Goal: Task Accomplishment & Management: Manage account settings

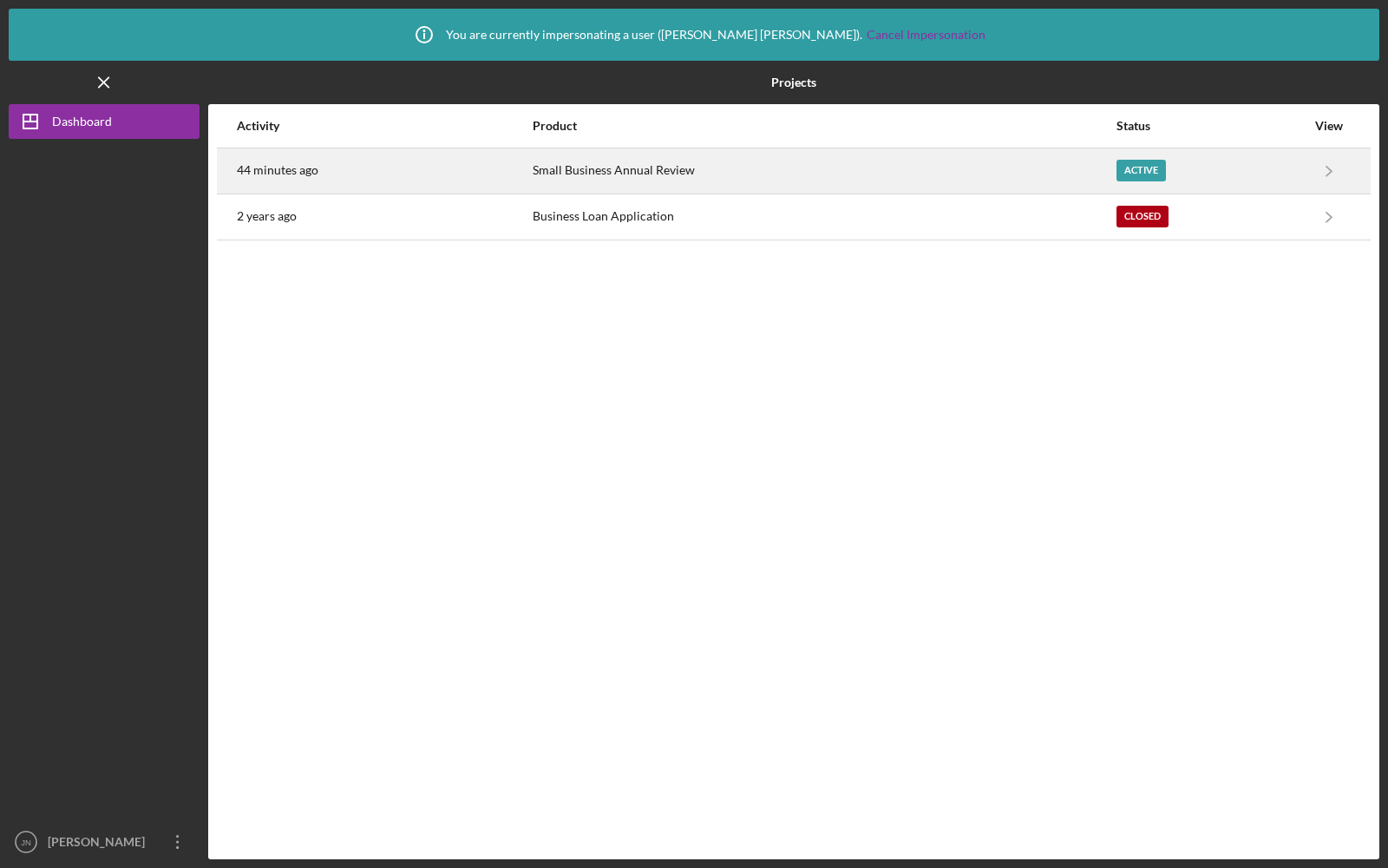
click at [503, 178] on div "44 minutes ago" at bounding box center [384, 171] width 294 height 44
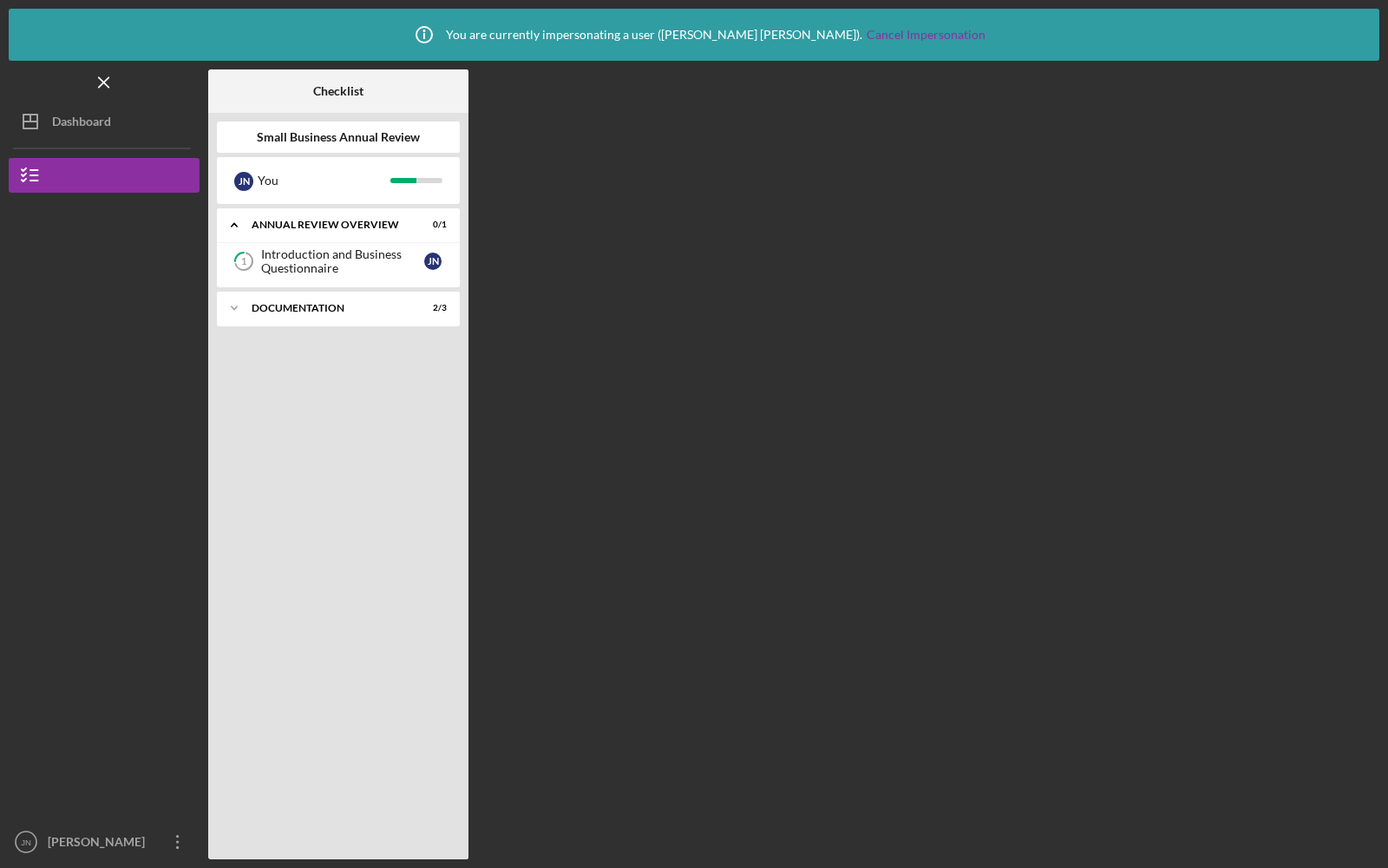
click at [304, 280] on div "1 Introduction and Business Questionnaire J N" at bounding box center [338, 265] width 243 height 44
click at [302, 265] on div "Introduction and Business Questionnaire" at bounding box center [342, 261] width 163 height 28
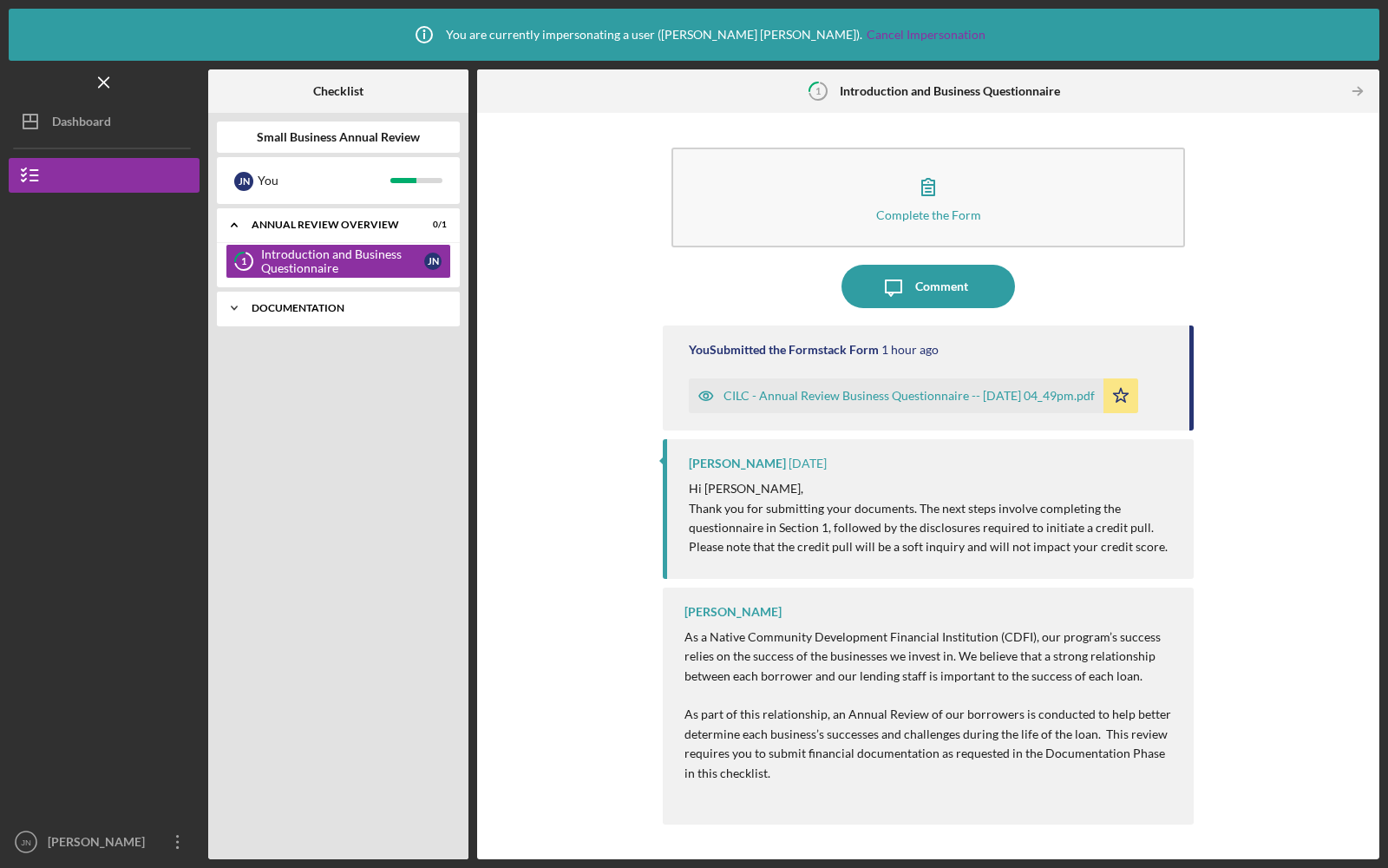
click at [306, 308] on div "Documentation" at bounding box center [345, 308] width 187 height 10
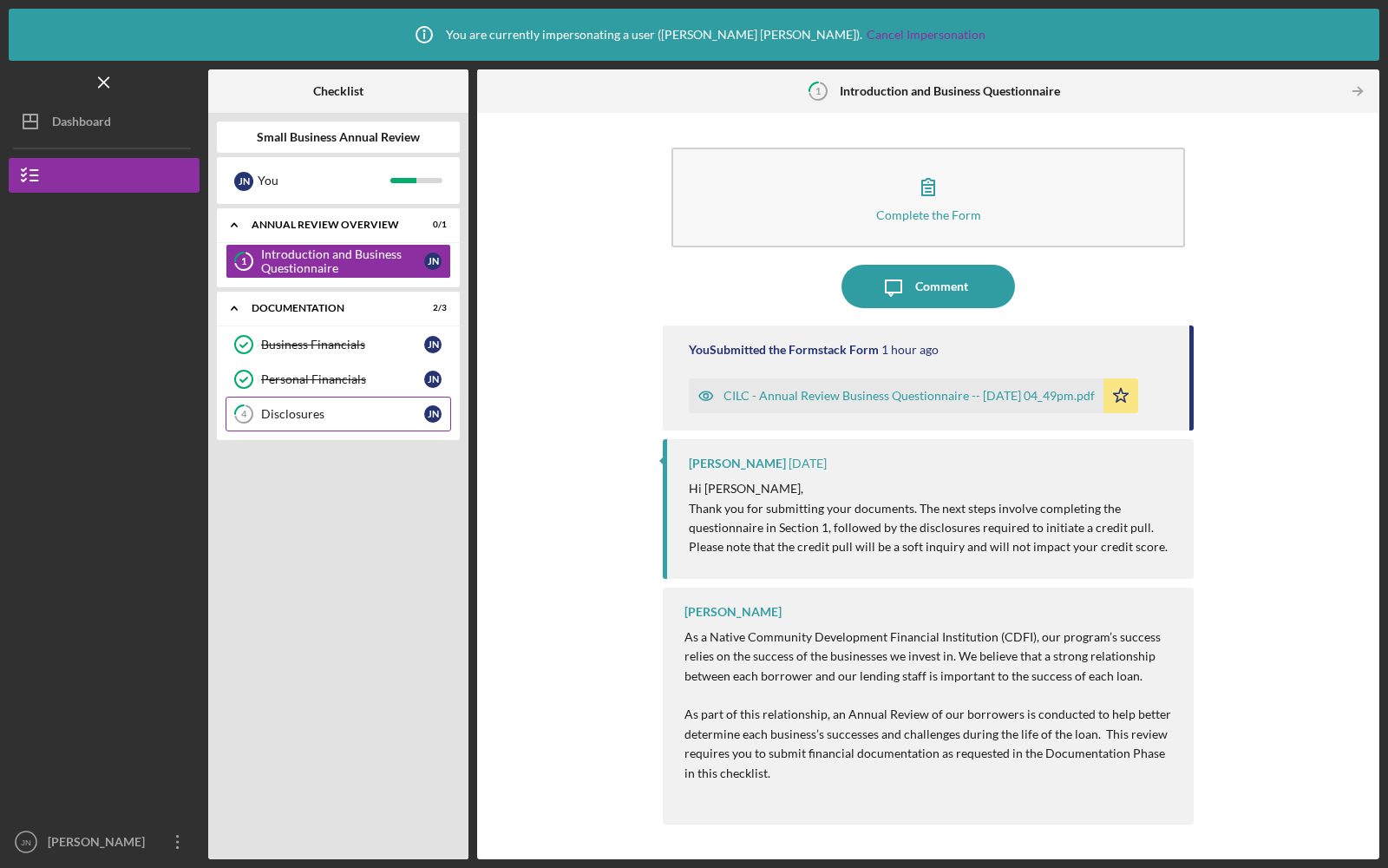
click at [294, 413] on div "Disclosures" at bounding box center [342, 413] width 163 height 14
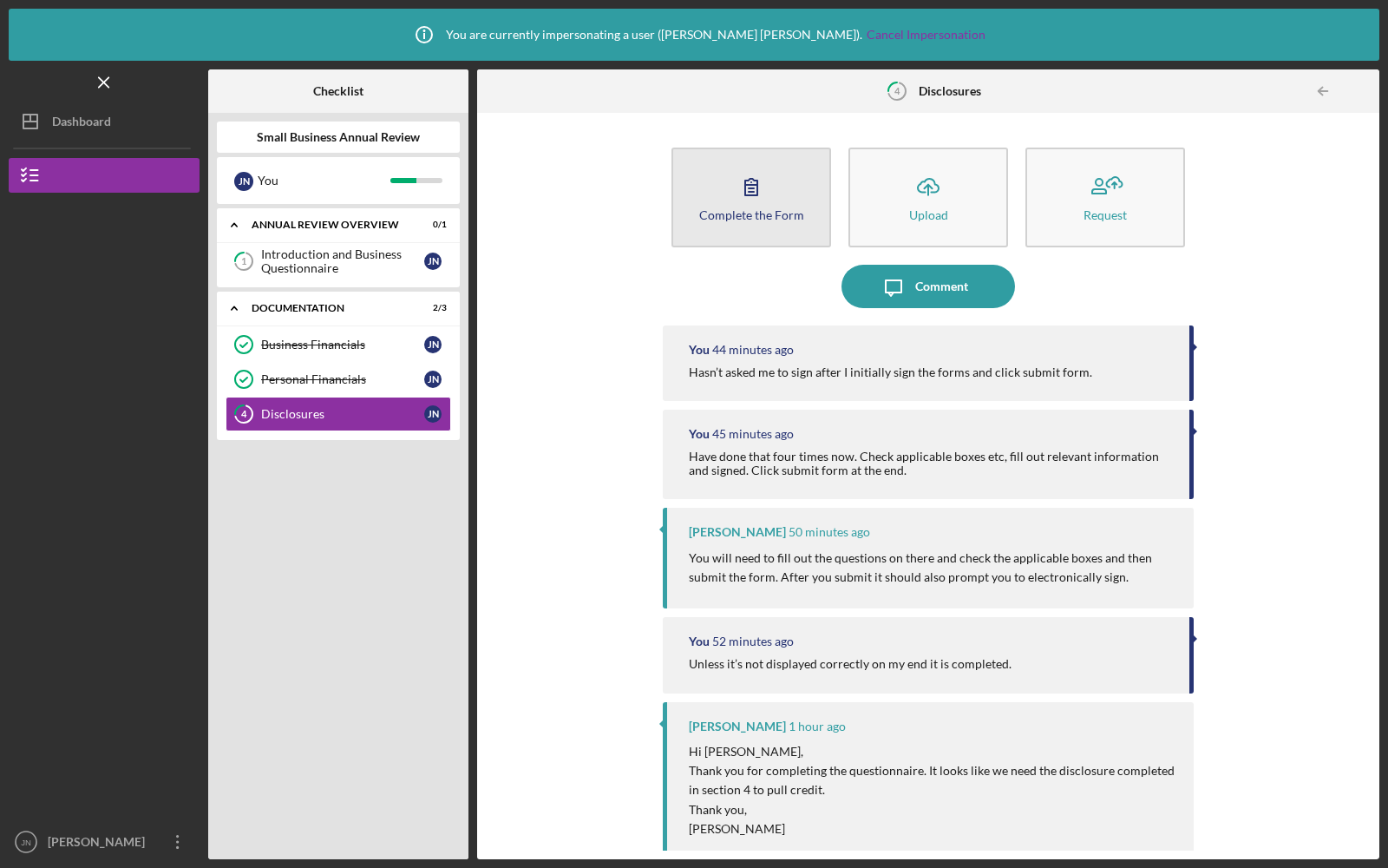
click at [752, 219] on div "Complete the Form" at bounding box center [752, 215] width 105 height 13
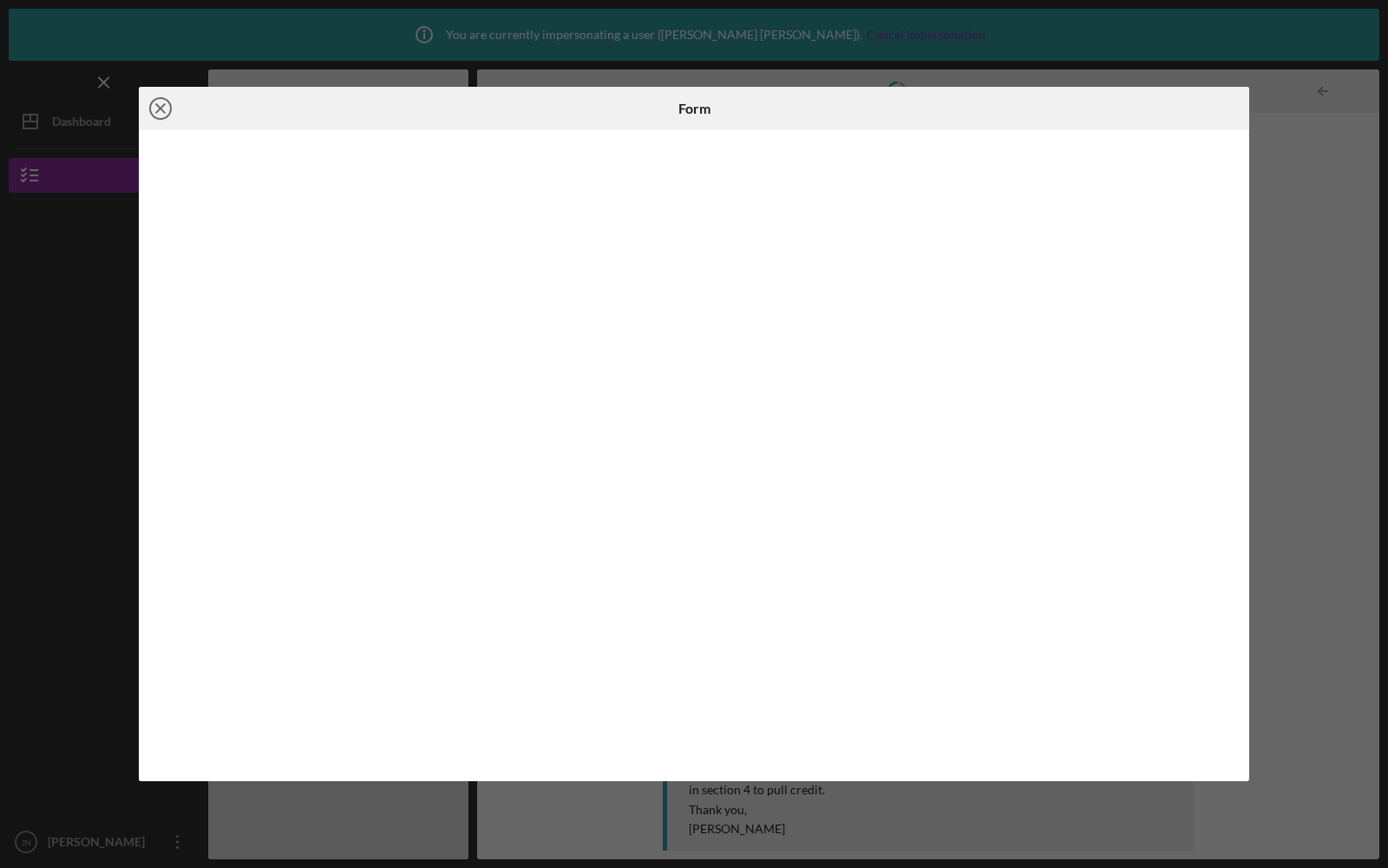
click at [161, 113] on icon "Icon/Close" at bounding box center [161, 108] width 44 height 44
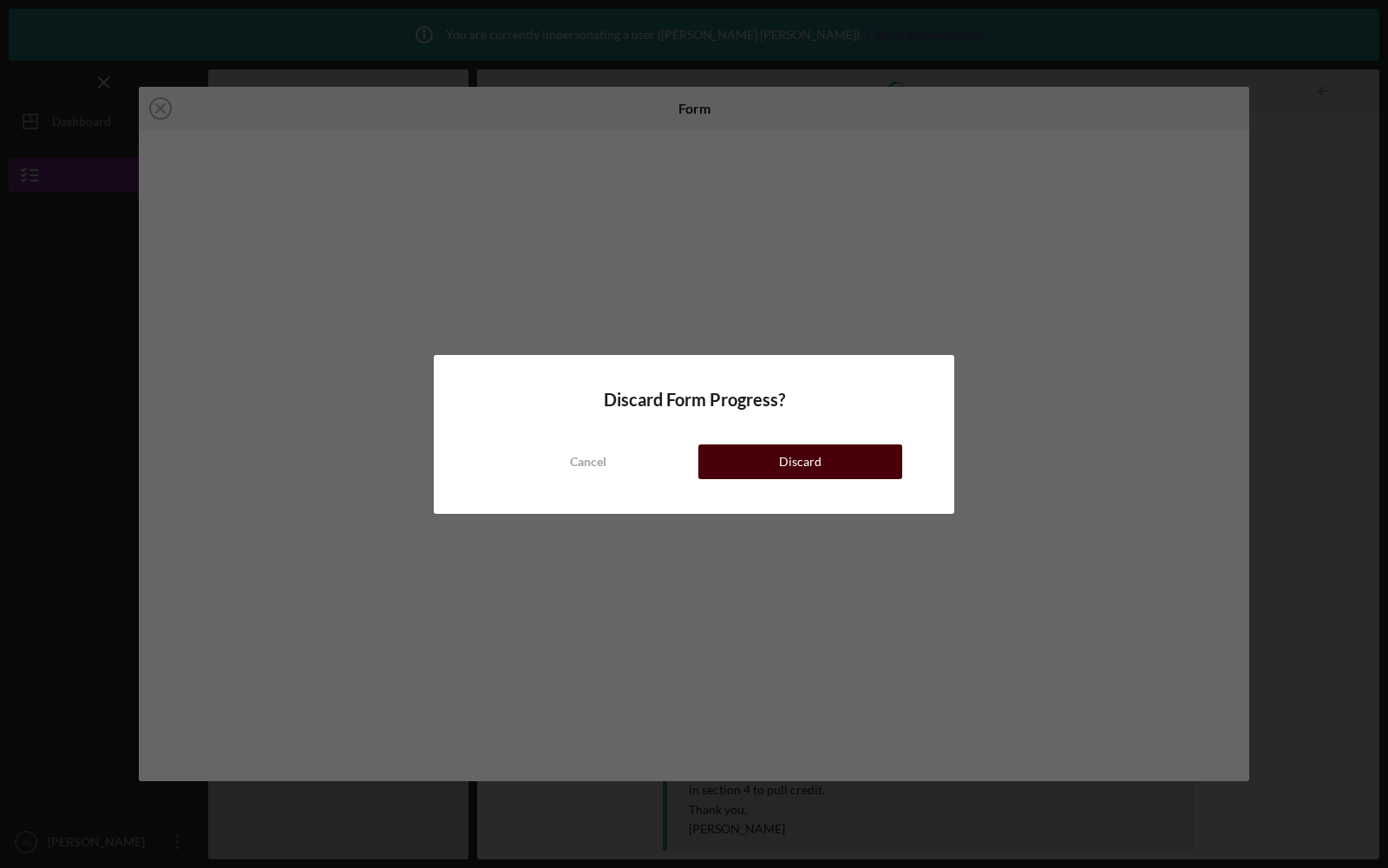
click at [795, 461] on div "Discard" at bounding box center [800, 461] width 43 height 35
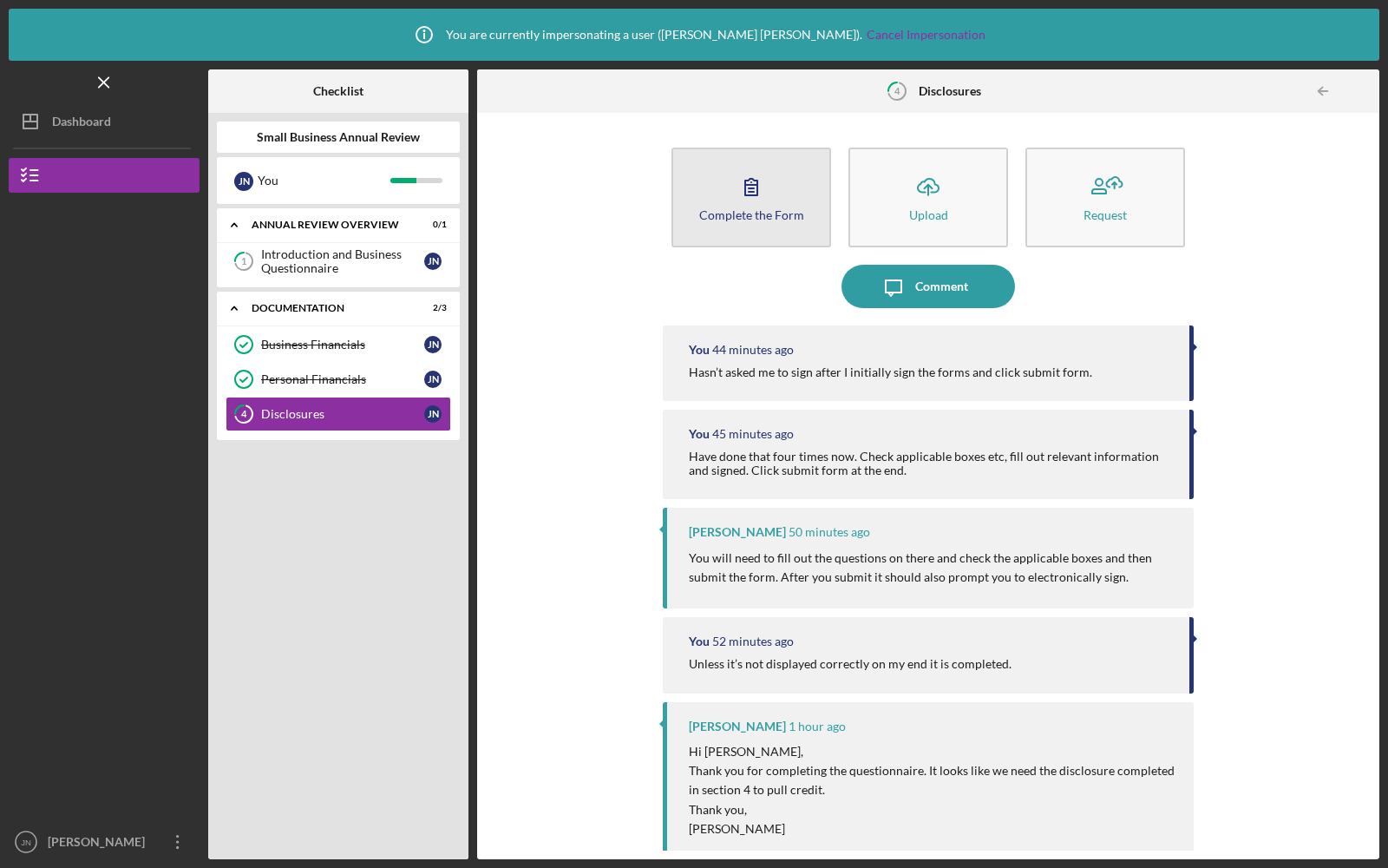
click at [749, 211] on div "Complete the Form" at bounding box center [752, 215] width 105 height 13
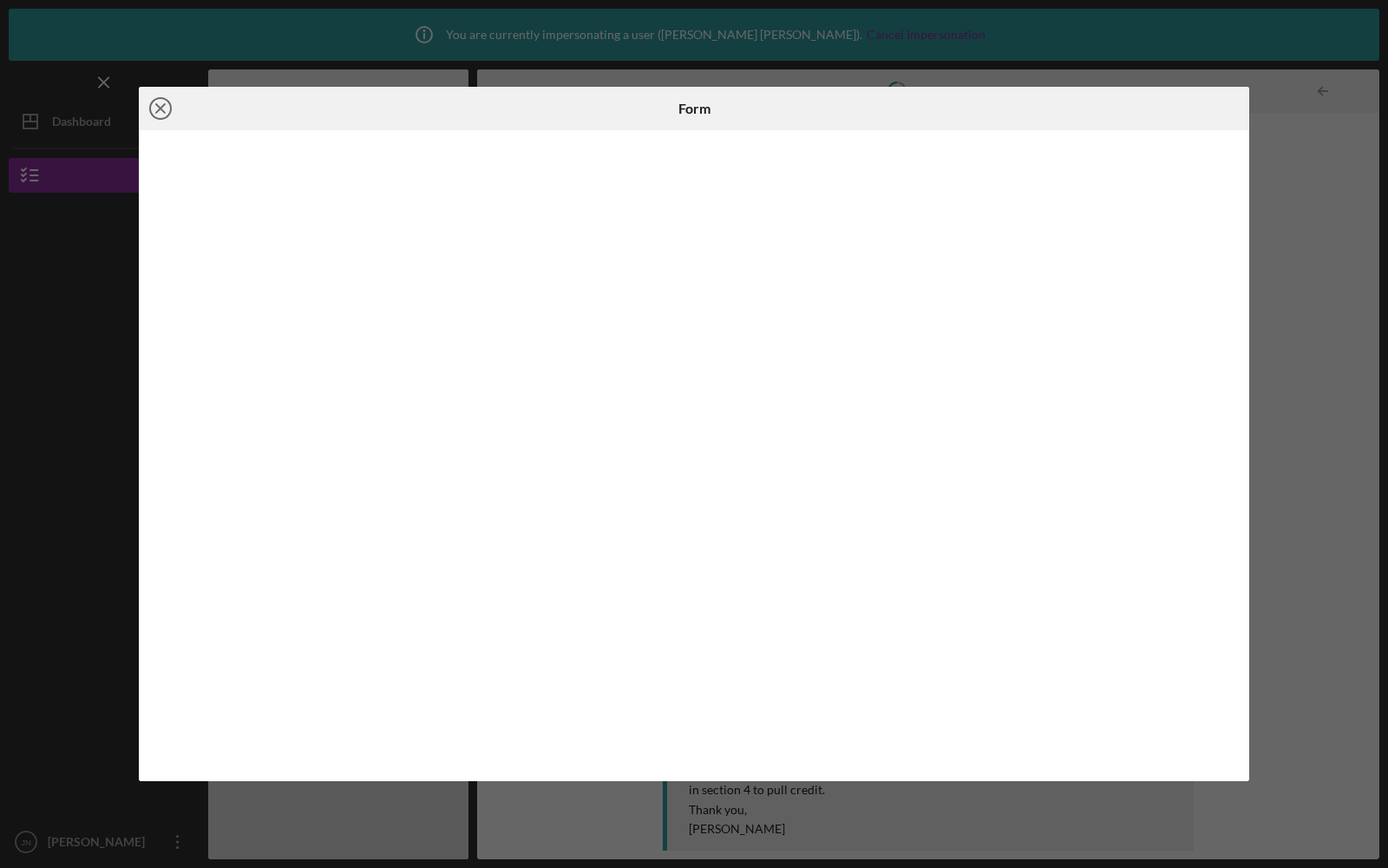
click at [157, 104] on line at bounding box center [161, 108] width 9 height 9
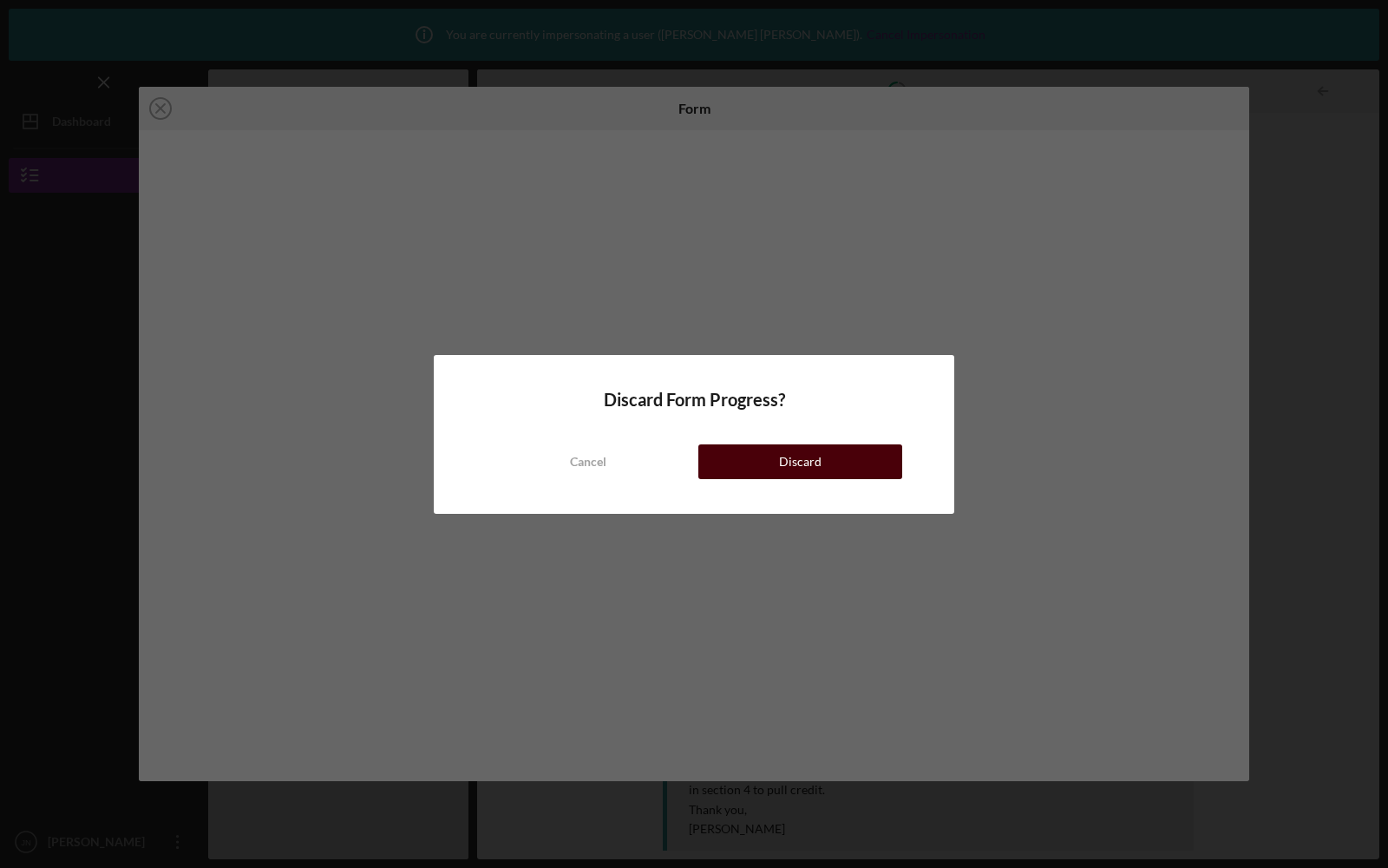
click at [817, 466] on div "Discard" at bounding box center [800, 461] width 43 height 35
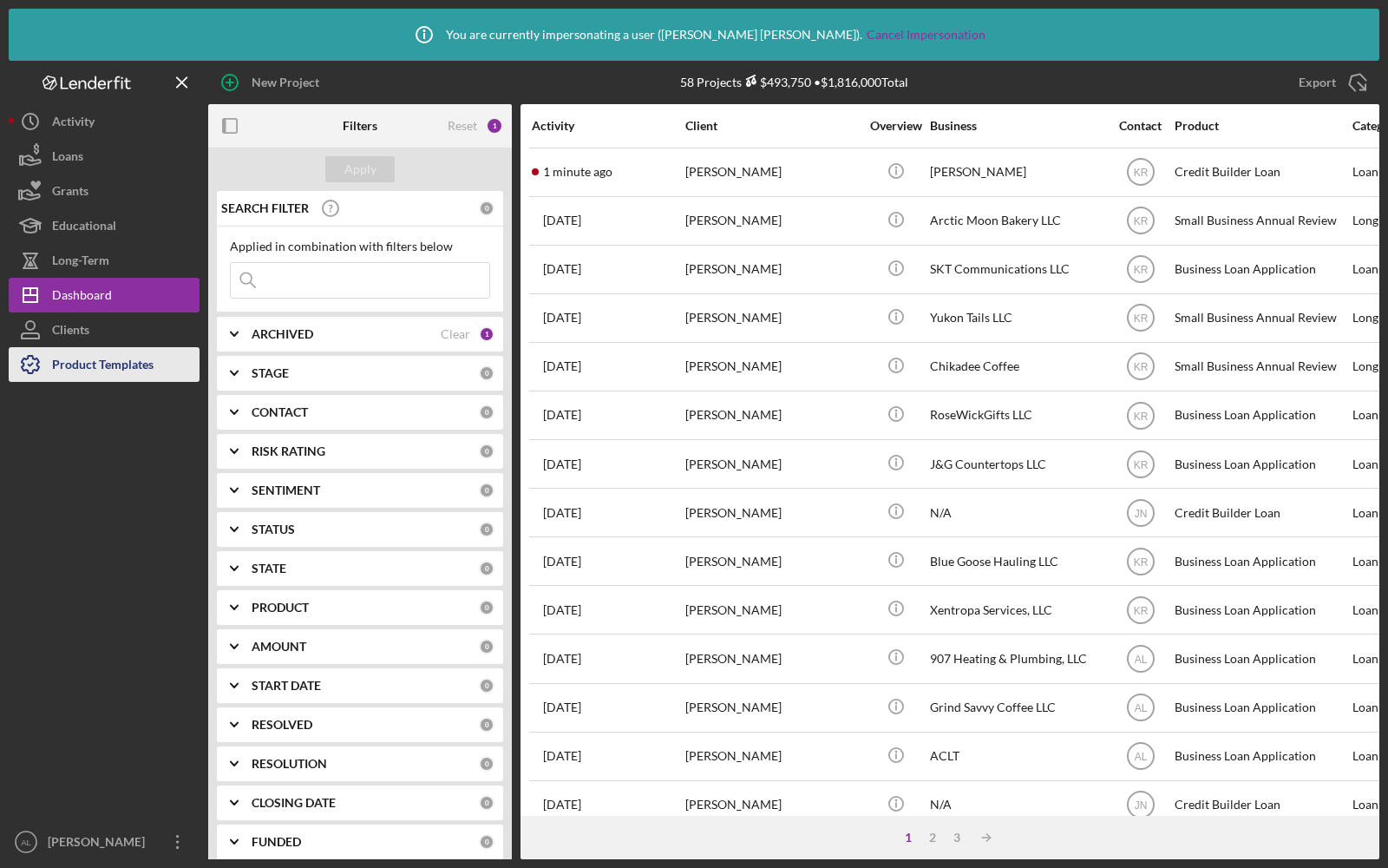
click at [68, 365] on div "Product Templates" at bounding box center [103, 366] width 101 height 39
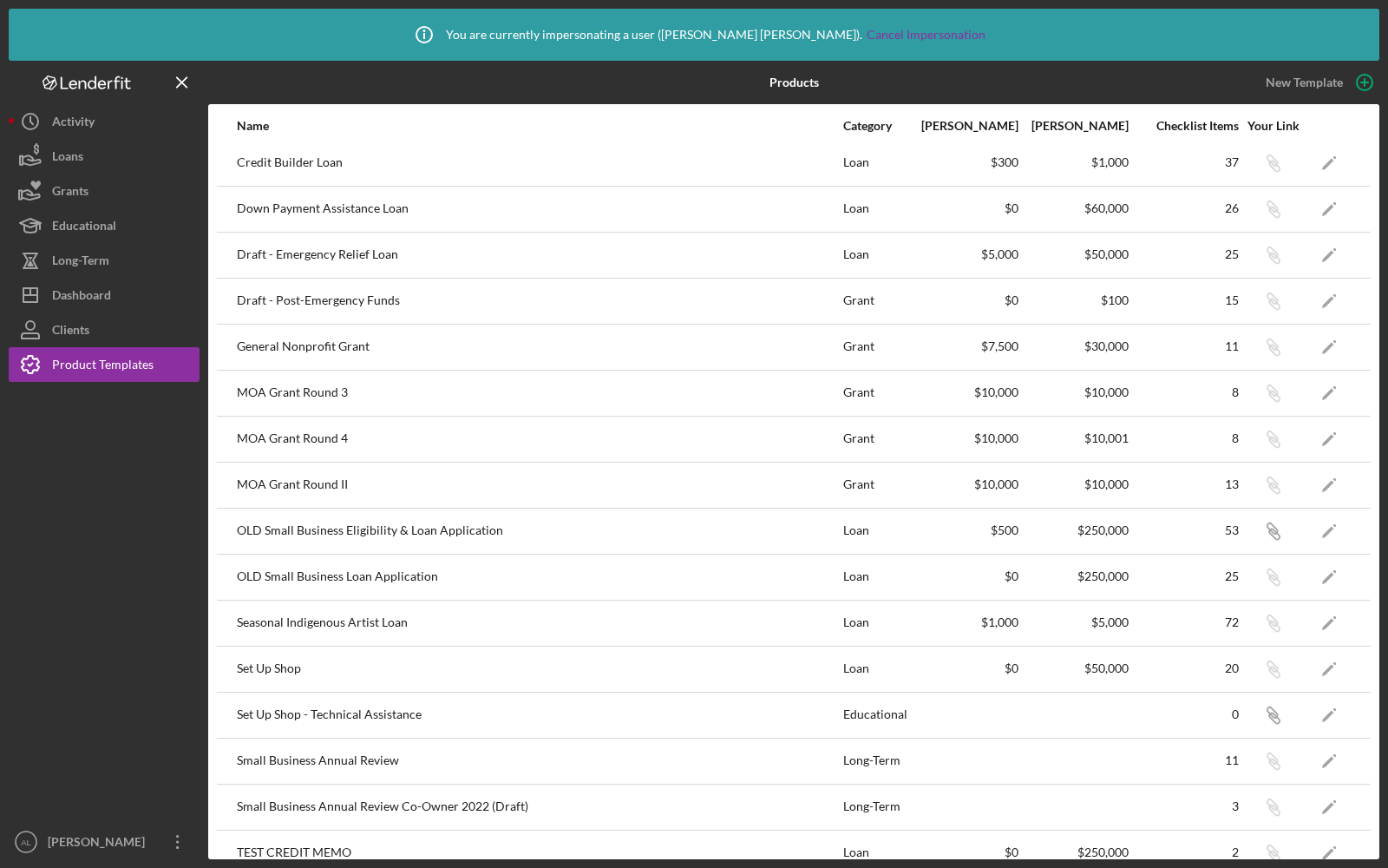
scroll to position [300, 0]
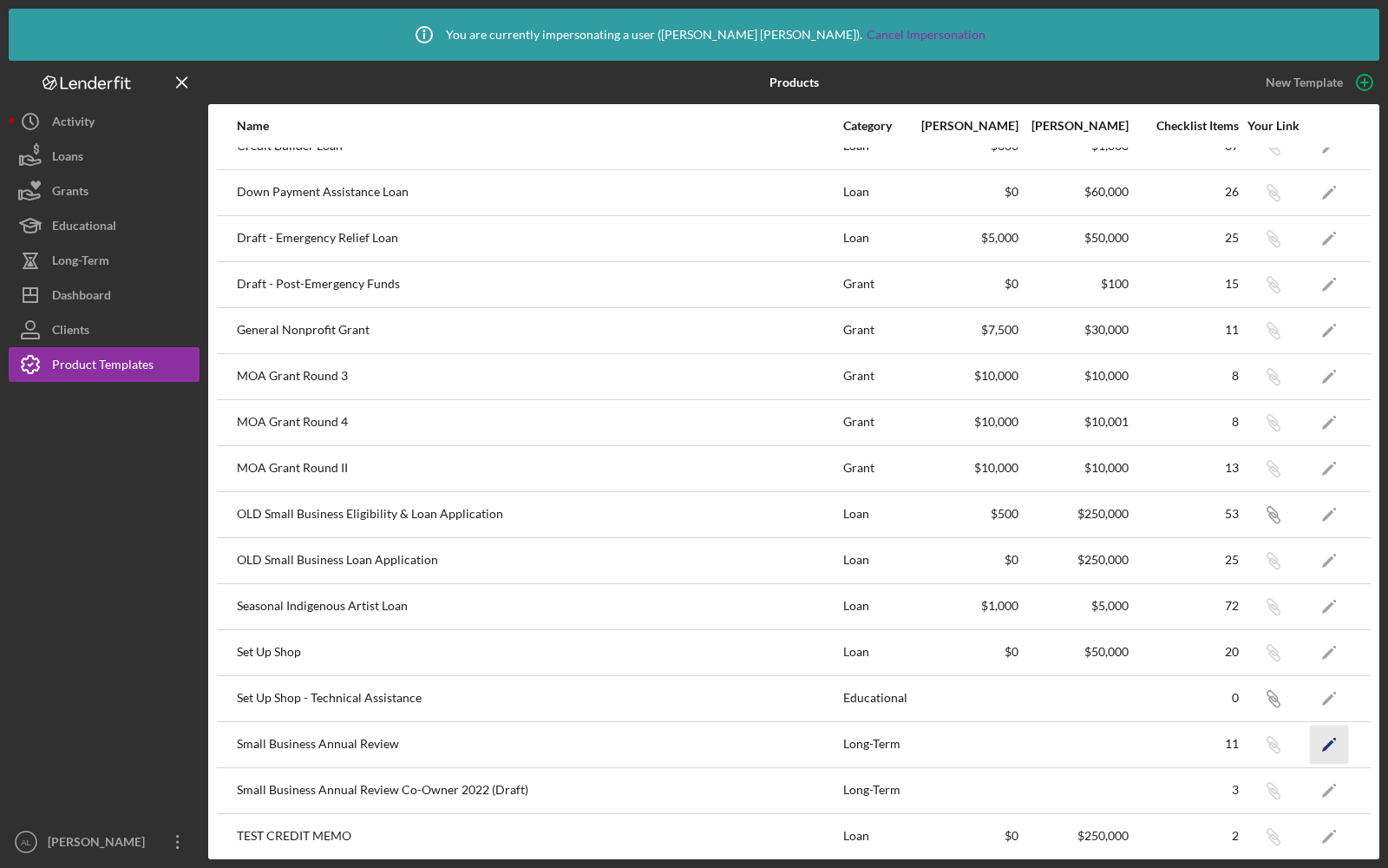
click at [1326, 732] on icon "Icon/Edit" at bounding box center [1330, 743] width 39 height 39
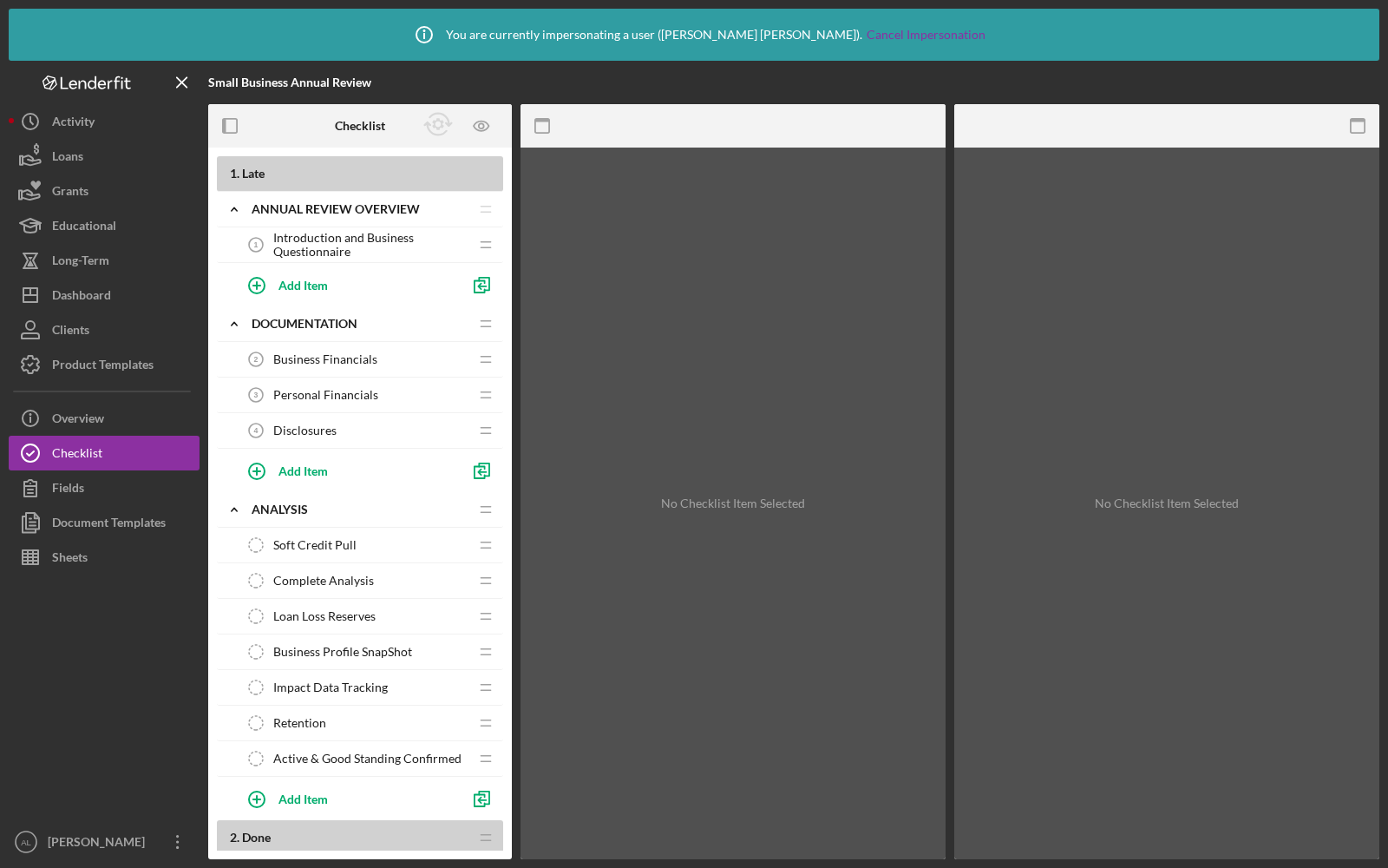
scroll to position [77, 0]
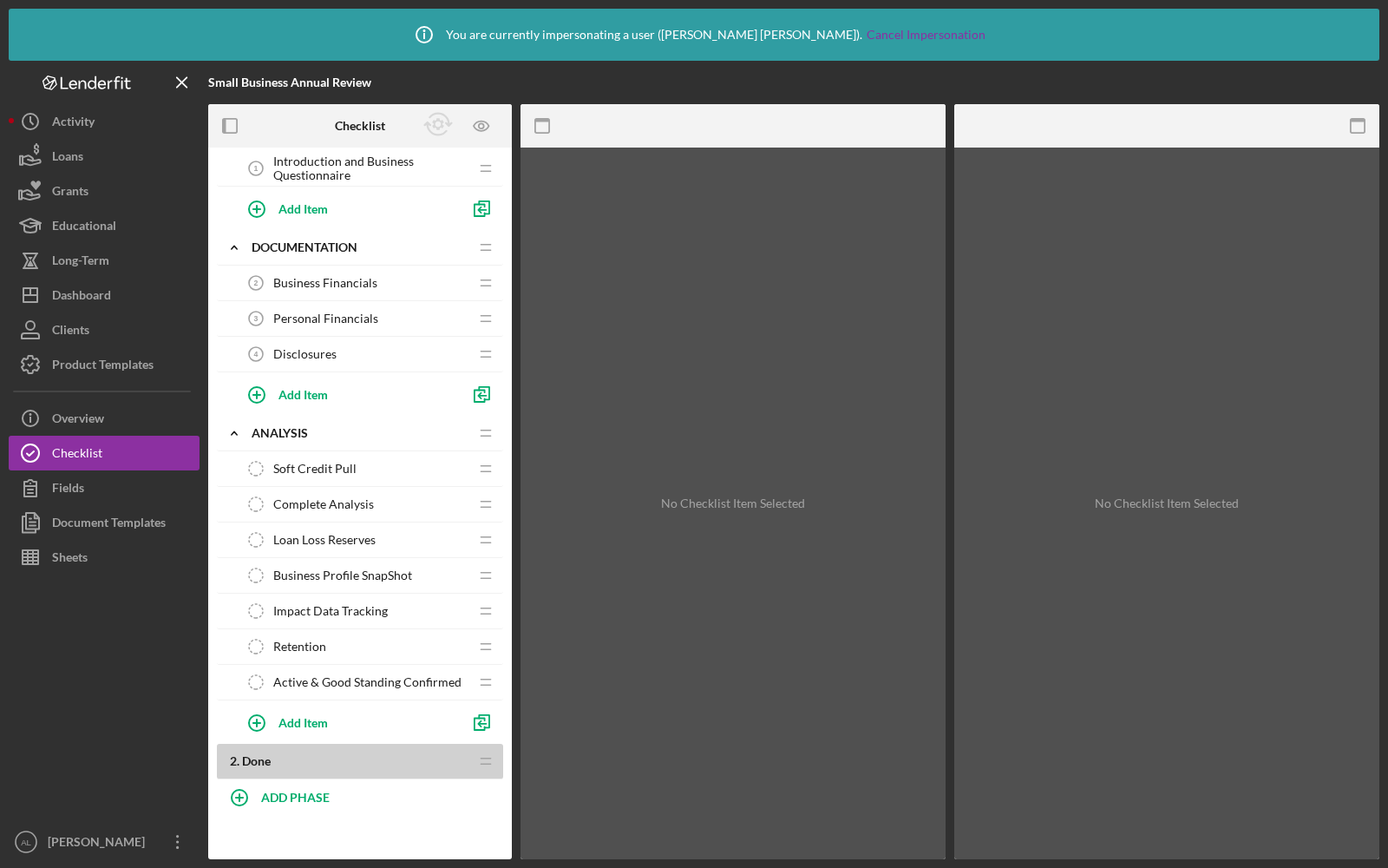
click at [331, 354] on span "Disclosures" at bounding box center [304, 354] width 64 height 14
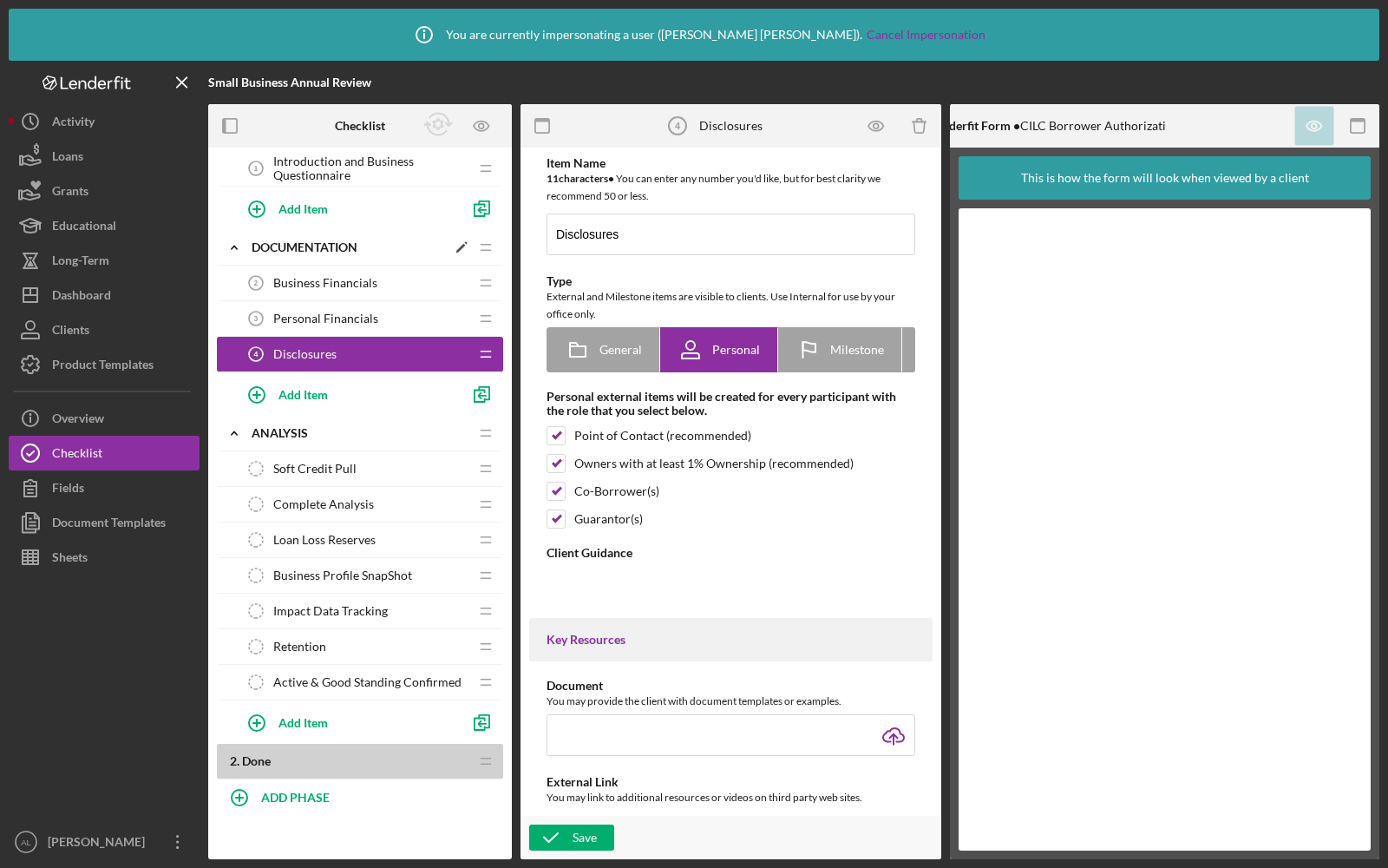
type textarea "<div>Complete the CILC Borrower Authorization Form above.</div> <div>&nbsp;</di…"
